Goal: Transaction & Acquisition: Purchase product/service

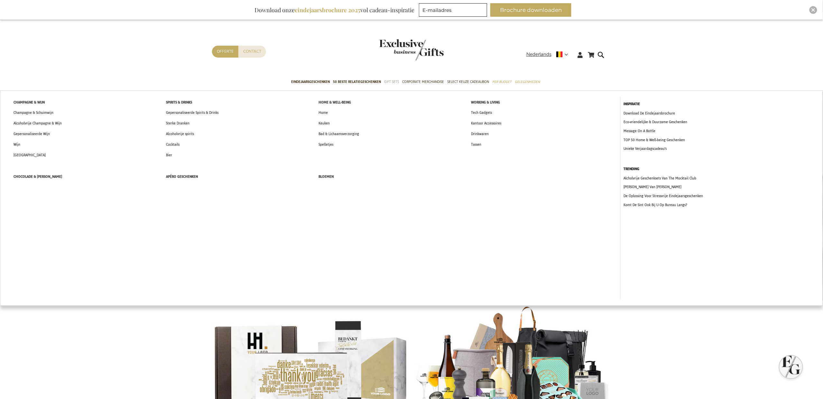
click at [397, 81] on span "Gift Sets" at bounding box center [391, 82] width 15 height 7
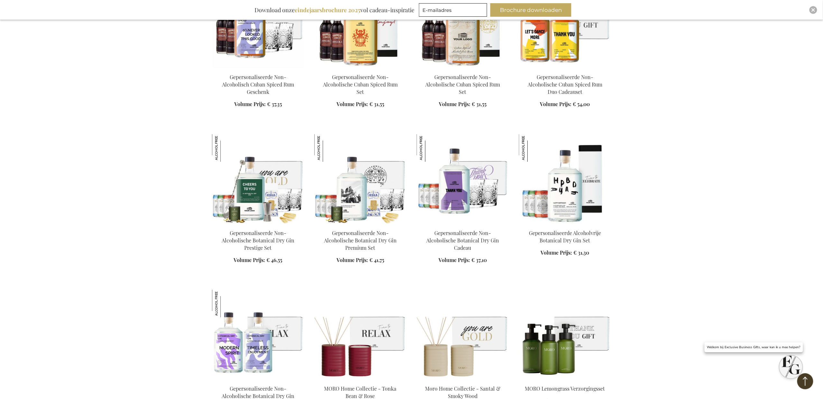
scroll to position [907, 0]
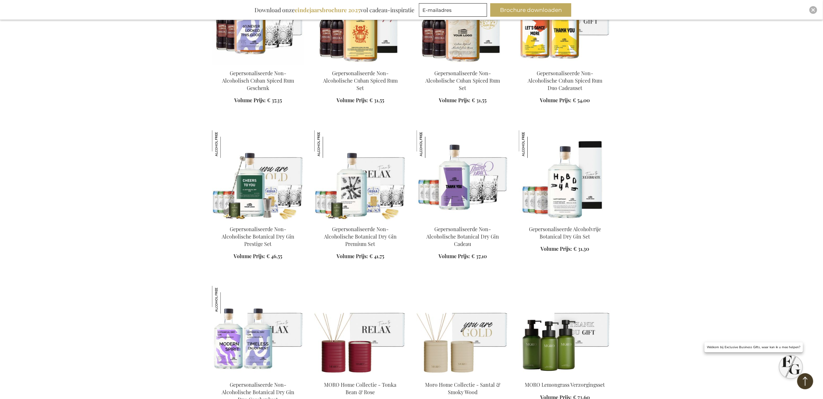
click at [369, 170] on img at bounding box center [360, 175] width 92 height 90
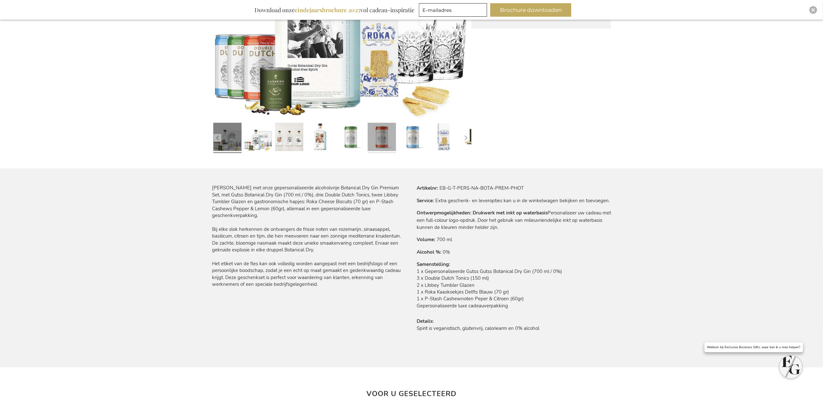
click at [377, 149] on link at bounding box center [382, 138] width 28 height 35
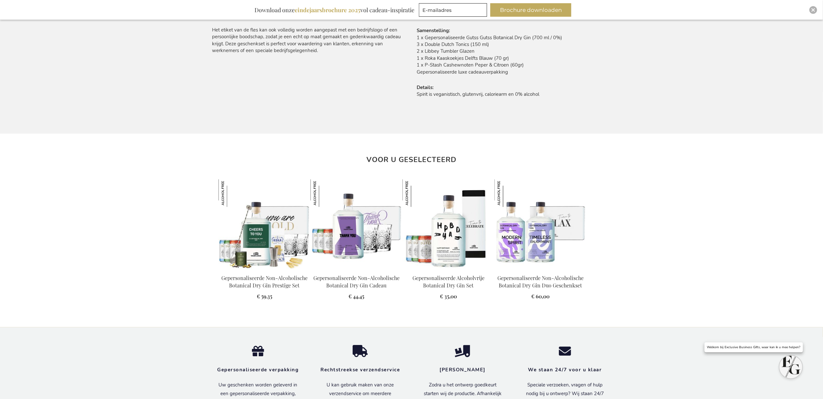
scroll to position [495, 0]
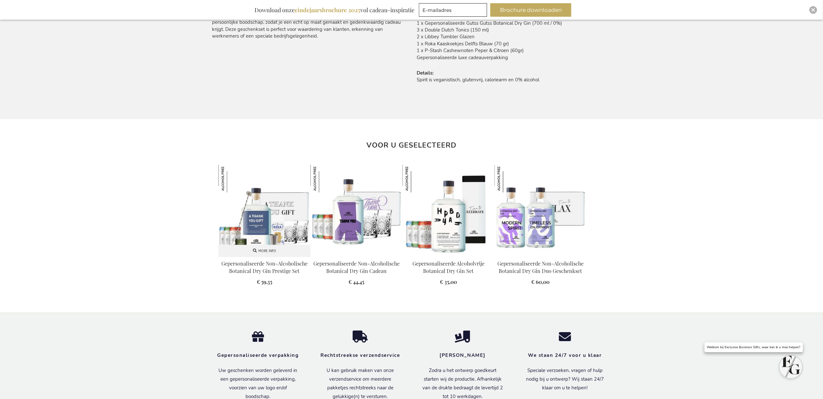
click at [286, 221] on img at bounding box center [264, 211] width 92 height 92
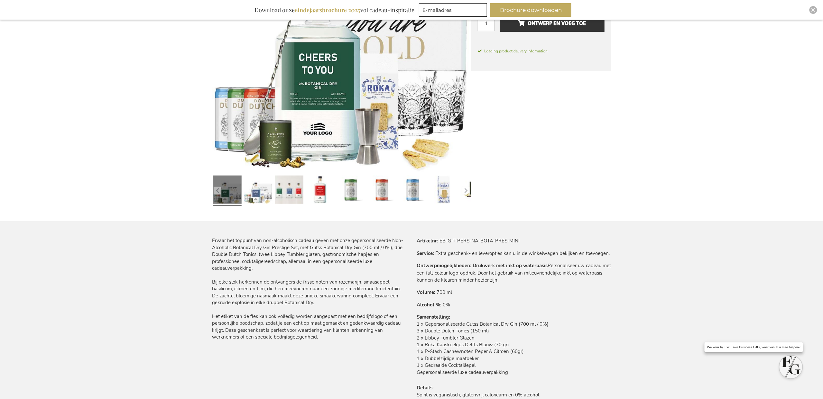
scroll to position [194, 0]
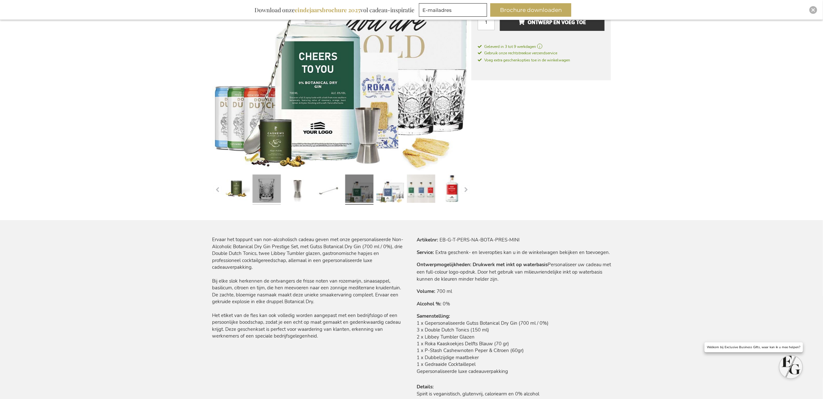
click at [275, 186] on link at bounding box center [267, 189] width 28 height 35
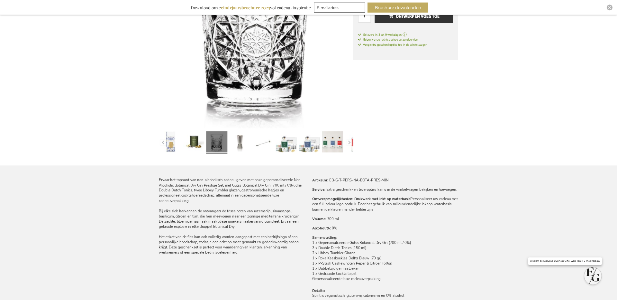
scroll to position [195, 0]
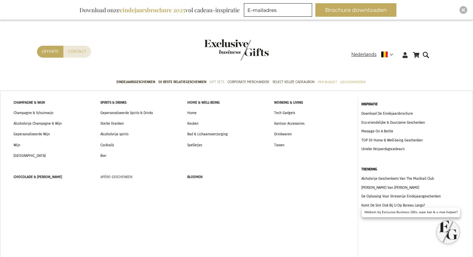
click at [118, 176] on span "Apéro Geschenken" at bounding box center [116, 176] width 32 height 7
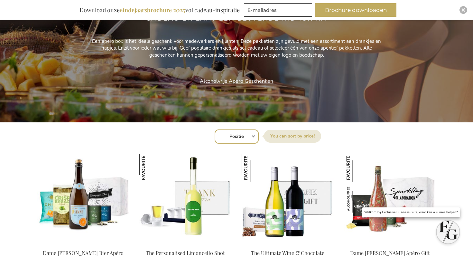
scroll to position [127, 0]
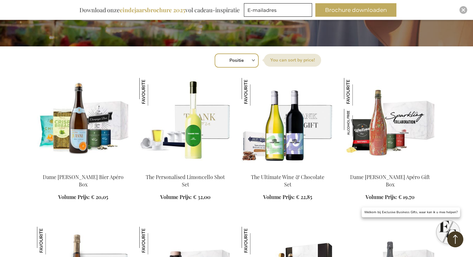
scroll to position [186, 0]
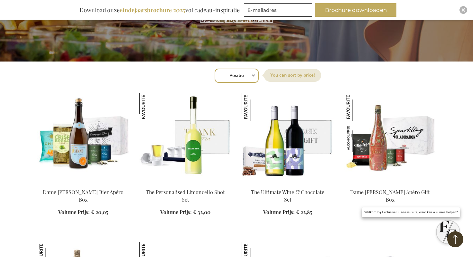
click at [245, 79] on select "Positie Best Sellers Meest bekeken Nieuw Biggest Saving Price: low to high Pric…" at bounding box center [237, 76] width 44 height 14
select select "new"
click at [215, 69] on select "Positie Best Sellers Meest bekeken Nieuw Biggest Saving Price: low to high Pric…" at bounding box center [237, 76] width 44 height 14
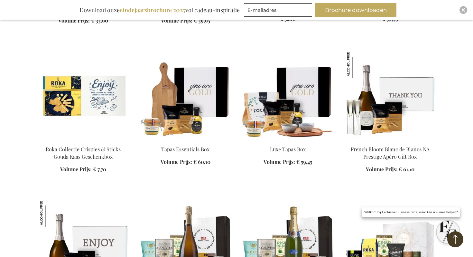
scroll to position [523, 0]
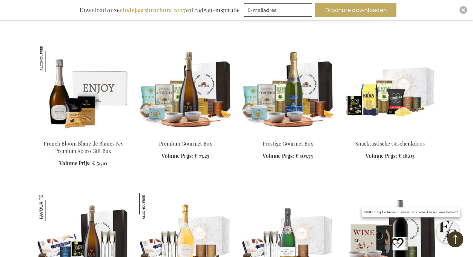
scroll to position [674, 0]
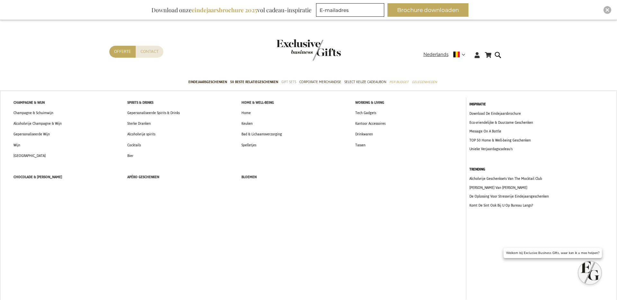
click at [293, 84] on span "Gift Sets" at bounding box center [289, 82] width 15 height 7
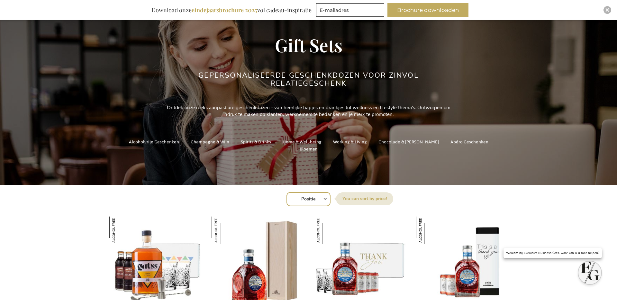
scroll to position [152, 0]
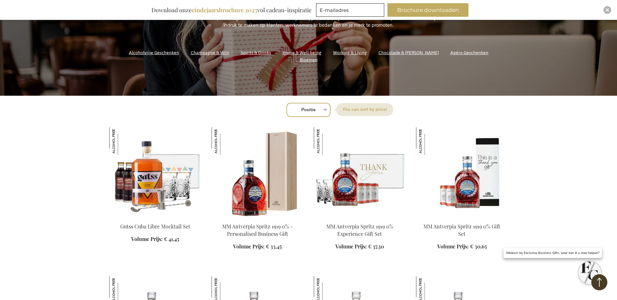
click at [307, 103] on select "Positie Best Sellers Meest bekeken Nieuw Biggest Saving Price: low to high Pric…" at bounding box center [309, 110] width 44 height 14
select select "new"
click at [287, 103] on select "Positie Best Sellers Meest bekeken Nieuw Biggest Saving Price: low to high Pric…" at bounding box center [309, 110] width 44 height 14
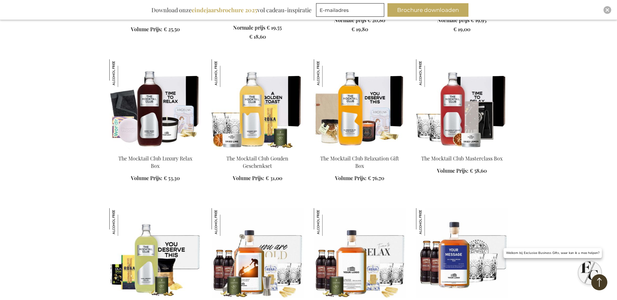
scroll to position [671, 0]
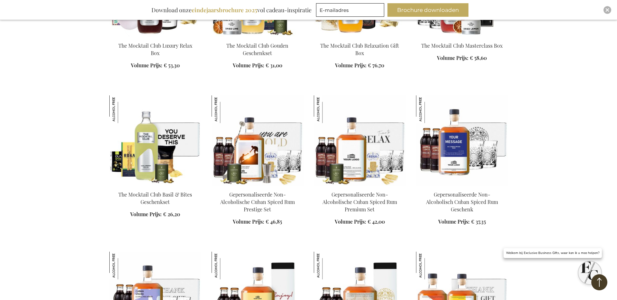
scroll to position [781, 0]
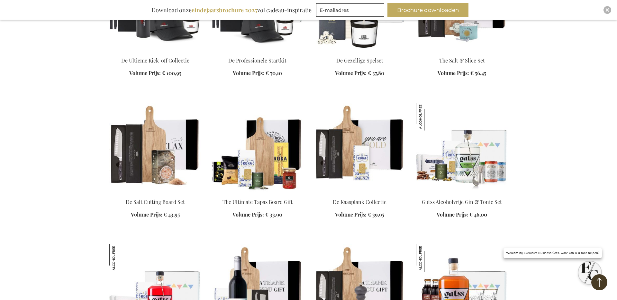
scroll to position [2133, 0]
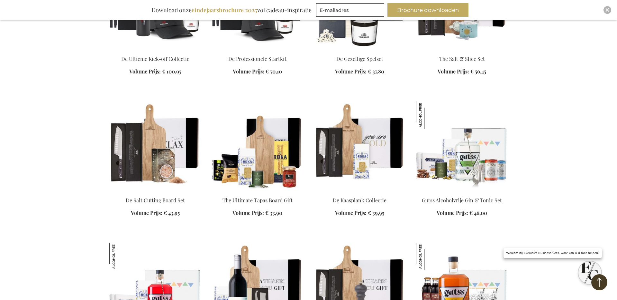
click at [285, 176] on img at bounding box center [258, 146] width 92 height 90
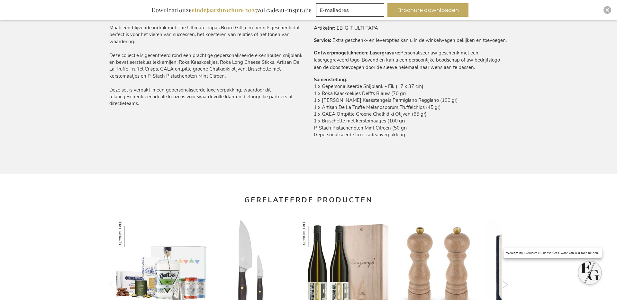
scroll to position [344, 0]
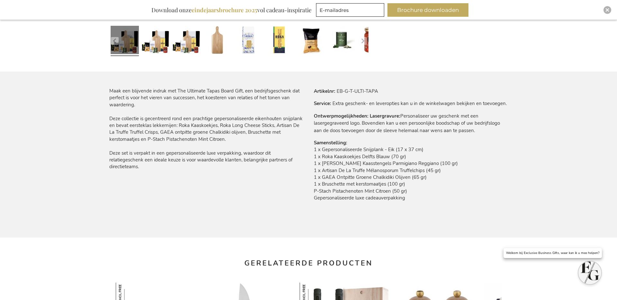
click at [0, 0] on td "EB-G-T-ULTI-TAPA" at bounding box center [0, 0] width 0 height 0
drag, startPoint x: 337, startPoint y: 90, endPoint x: 377, endPoint y: 90, distance: 40.5
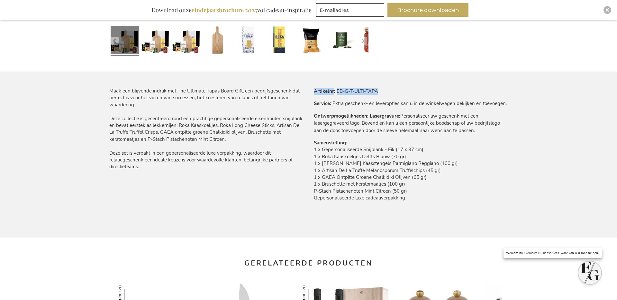
click at [0, 0] on td "EB-G-T-ULTI-TAPA" at bounding box center [0, 0] width 0 height 0
drag, startPoint x: 337, startPoint y: 92, endPoint x: 388, endPoint y: 92, distance: 51.5
click at [388, 92] on tr "Artikelnr EB-G-T-ULTI-TAPA" at bounding box center [411, 91] width 194 height 7
copy td "EB-G-T-ULTI-TAPA"
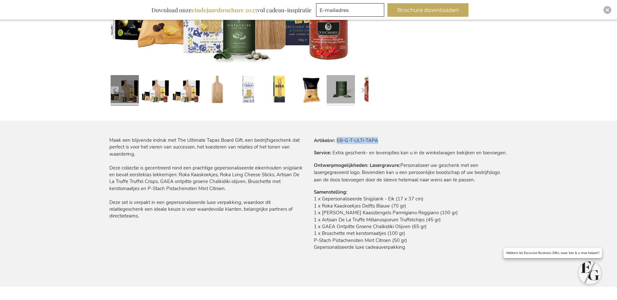
scroll to position [0, 0]
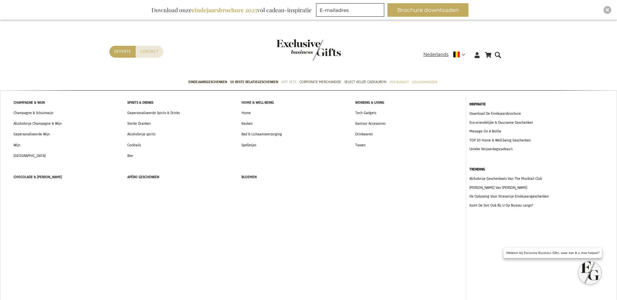
click at [291, 81] on span "Gift Sets" at bounding box center [289, 82] width 15 height 7
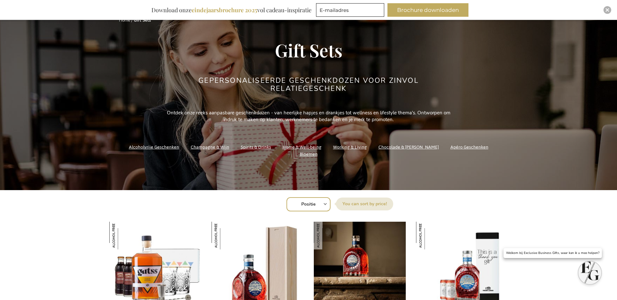
scroll to position [102, 0]
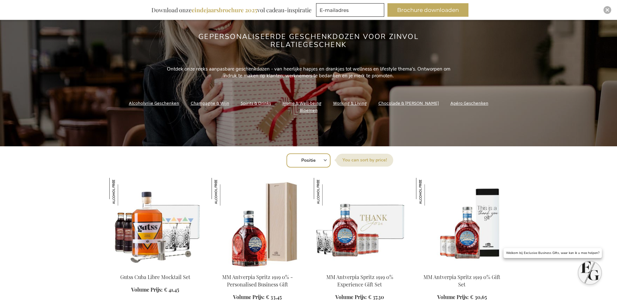
click at [311, 162] on select "Positie Best Sellers Meest bekeken Nieuw Biggest Saving Price: low to high Pric…" at bounding box center [309, 160] width 44 height 14
select select "new"
click at [287, 153] on select "Positie Best Sellers Meest bekeken Nieuw Biggest Saving Price: low to high Pric…" at bounding box center [309, 160] width 44 height 14
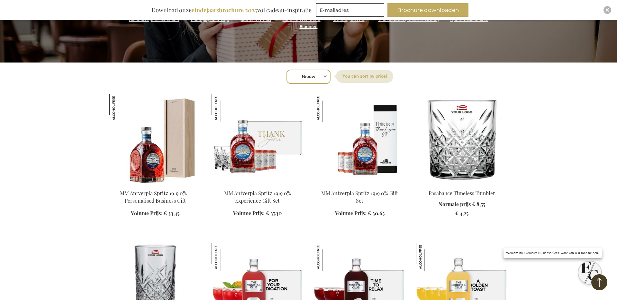
scroll to position [186, 0]
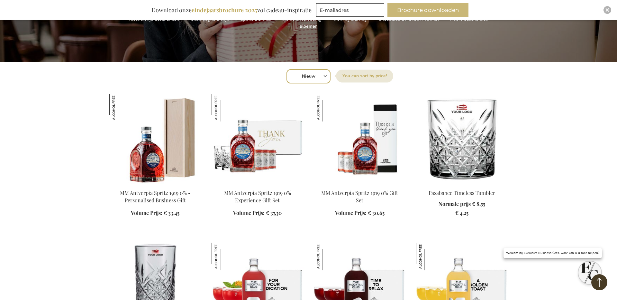
drag, startPoint x: 153, startPoint y: 133, endPoint x: 449, endPoint y: 5, distance: 323.1
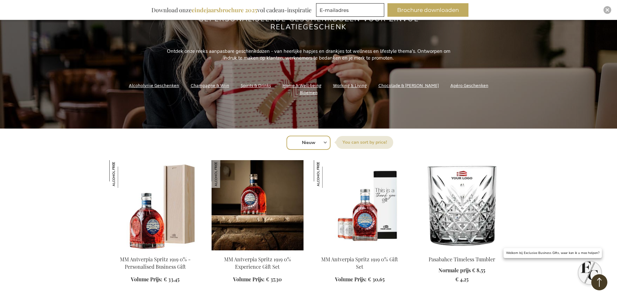
scroll to position [0, 0]
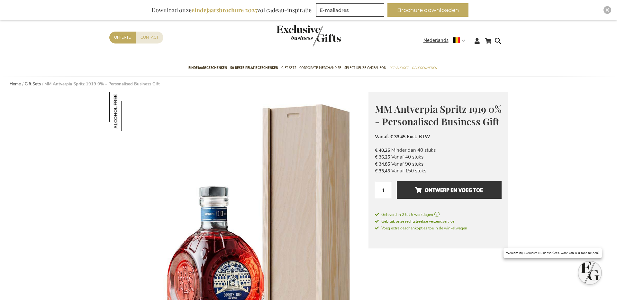
click at [430, 174] on li "€ 33,45 Vanaf 150 stuks" at bounding box center [438, 170] width 127 height 7
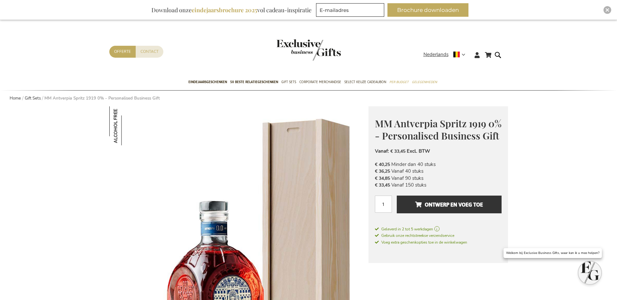
click at [430, 205] on div "MM Antverpia Spritz 1919 0% - Personalised Business Gift € 40,25 Excl. BTW Vana…" at bounding box center [439, 184] width 140 height 156
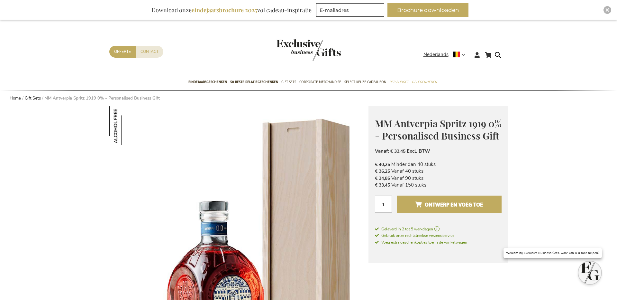
click at [430, 209] on span "Ontwerp en voeg toe" at bounding box center [449, 204] width 68 height 10
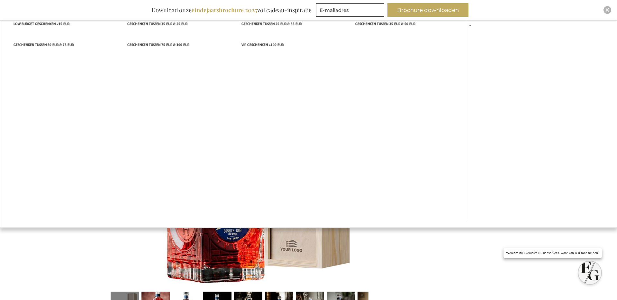
scroll to position [83, 0]
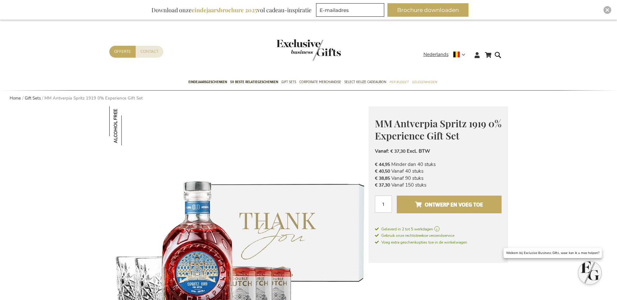
click at [415, 203] on button "Ontwerp en voeg toe" at bounding box center [449, 204] width 105 height 18
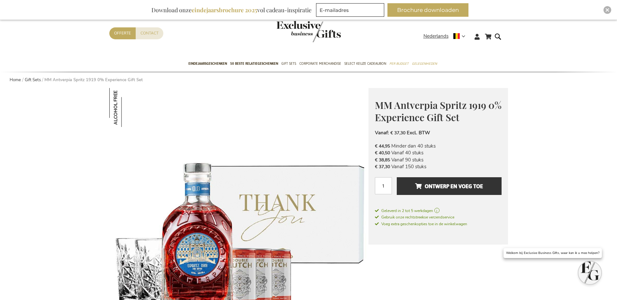
scroll to position [18, 0]
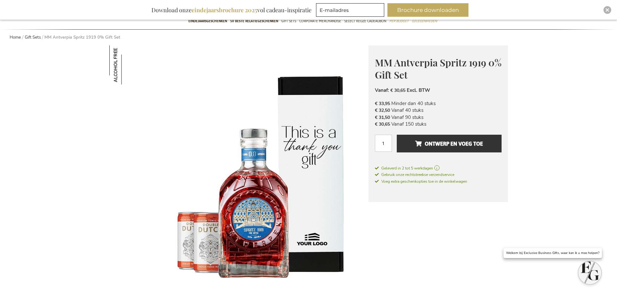
scroll to position [70, 0]
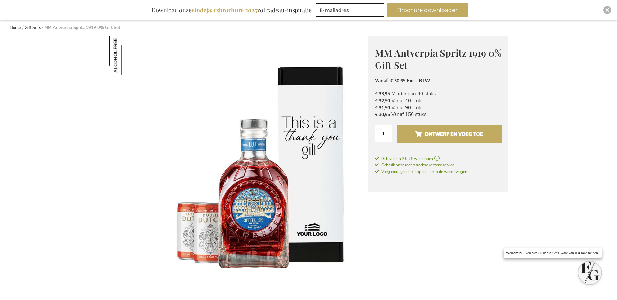
click at [431, 133] on span "Ontwerp en voeg toe" at bounding box center [449, 134] width 68 height 10
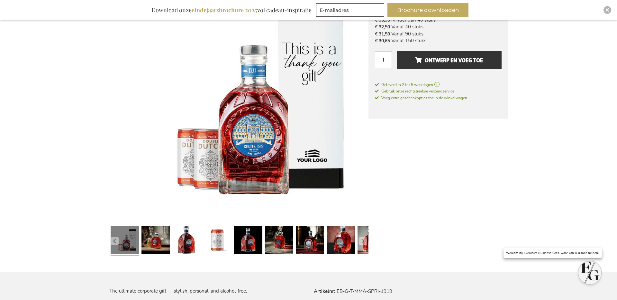
scroll to position [145, 0]
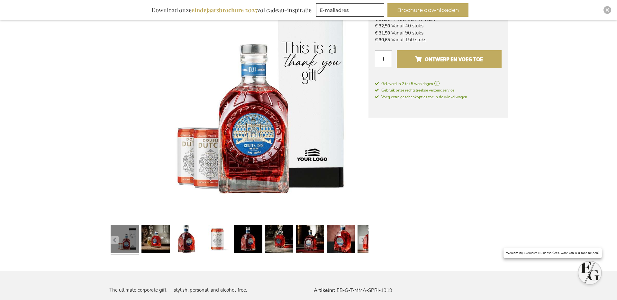
click at [446, 64] on button "Ontwerp en voeg toe" at bounding box center [449, 59] width 105 height 18
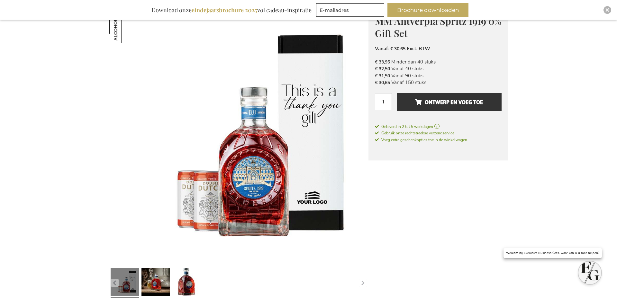
scroll to position [83, 0]
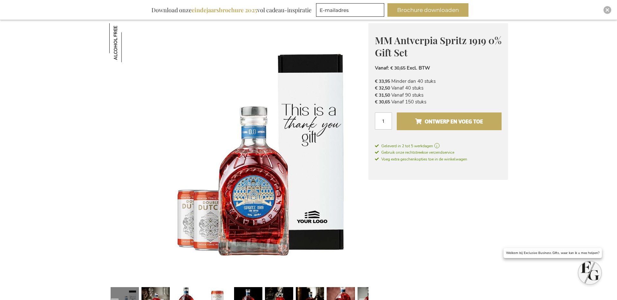
click at [412, 121] on button "Ontwerp en voeg toe" at bounding box center [449, 121] width 105 height 18
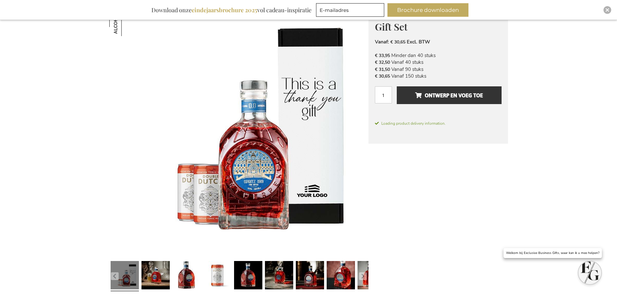
scroll to position [109, 0]
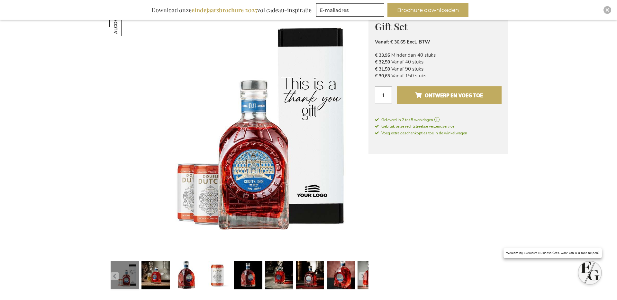
click at [463, 95] on span "Ontwerp en voeg toe" at bounding box center [449, 95] width 68 height 10
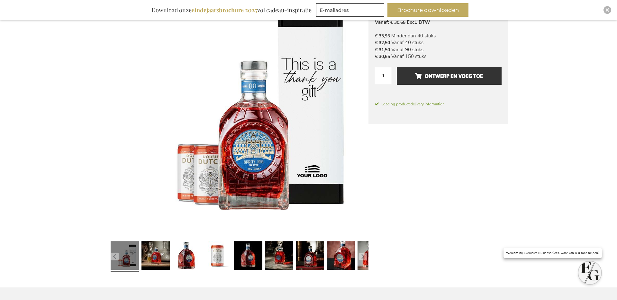
scroll to position [129, 0]
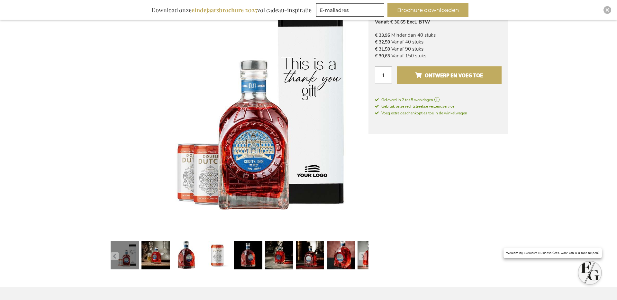
click at [405, 67] on button "Ontwerp en voeg toe" at bounding box center [449, 75] width 105 height 18
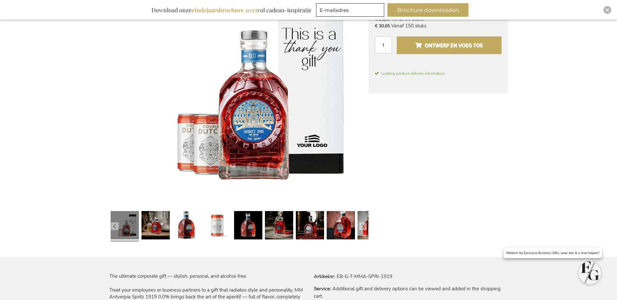
scroll to position [155, 0]
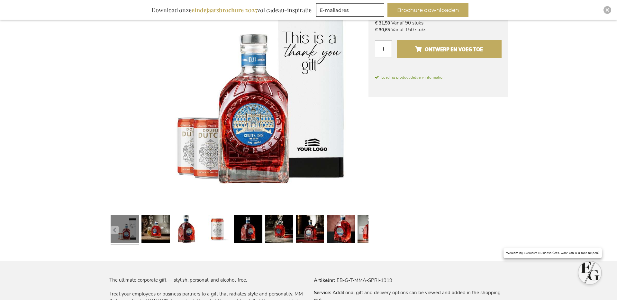
click at [448, 46] on span "Ontwerp en voeg toe" at bounding box center [449, 49] width 68 height 10
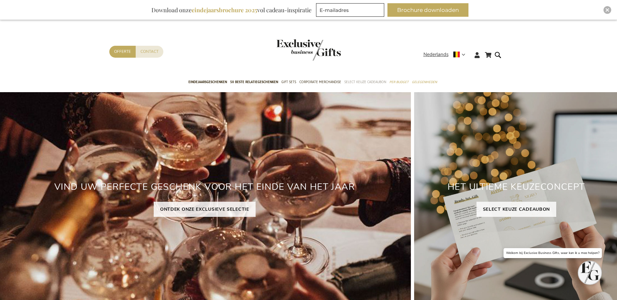
click at [365, 80] on span "Select Keuze Cadeaubon" at bounding box center [366, 82] width 42 height 7
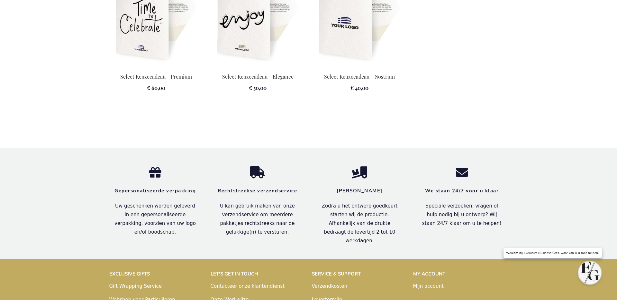
scroll to position [1063, 0]
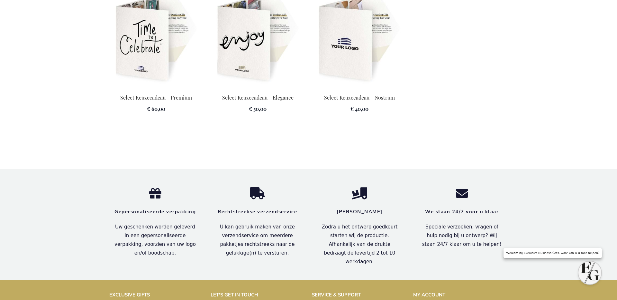
click at [359, 69] on img at bounding box center [360, 39] width 94 height 90
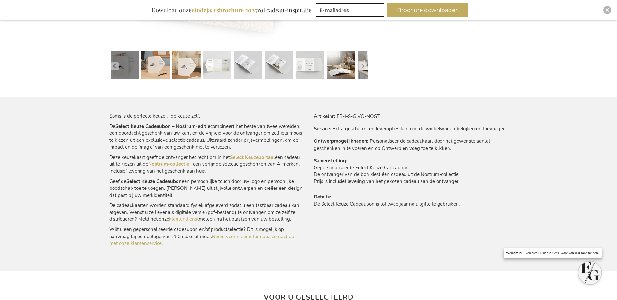
scroll to position [309, 0]
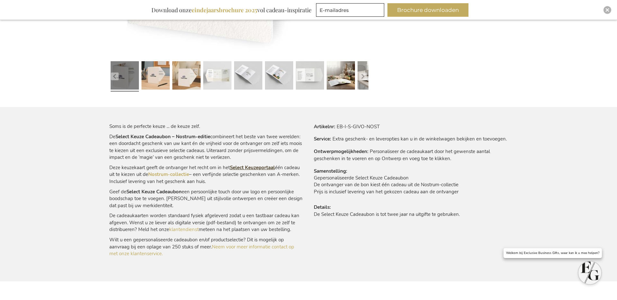
click at [239, 166] on link "Select Keuzeportaal" at bounding box center [252, 167] width 45 height 6
click at [165, 175] on link "Nostrum-collectie" at bounding box center [168, 174] width 41 height 6
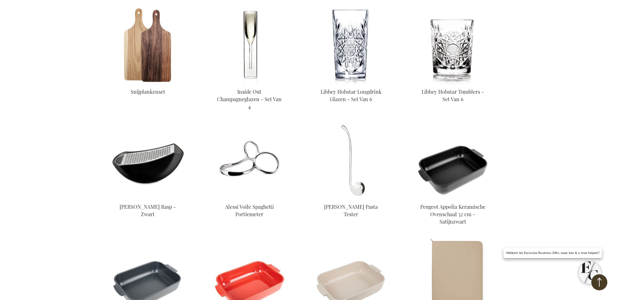
scroll to position [253, 0]
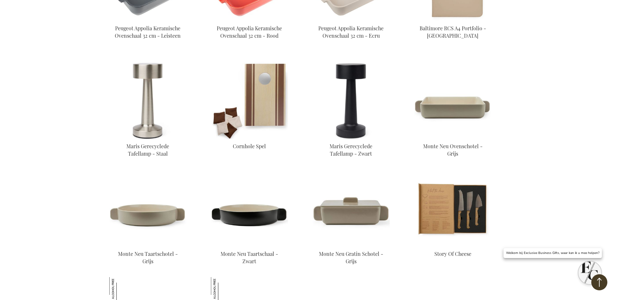
scroll to position [549, 0]
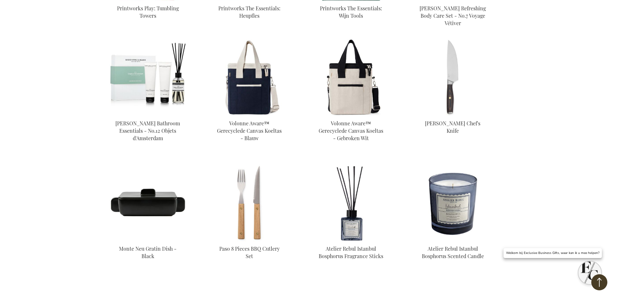
scroll to position [1169, 0]
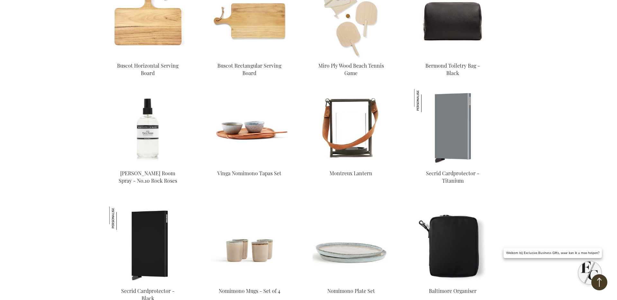
scroll to position [2089, 0]
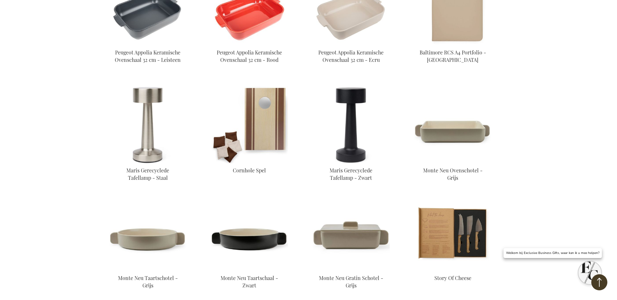
scroll to position [525, 0]
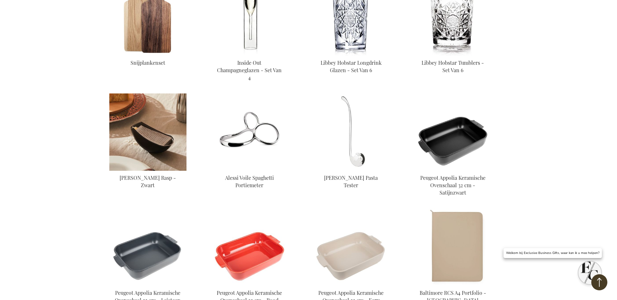
scroll to position [200, 0]
